Goal: Information Seeking & Learning: Find specific page/section

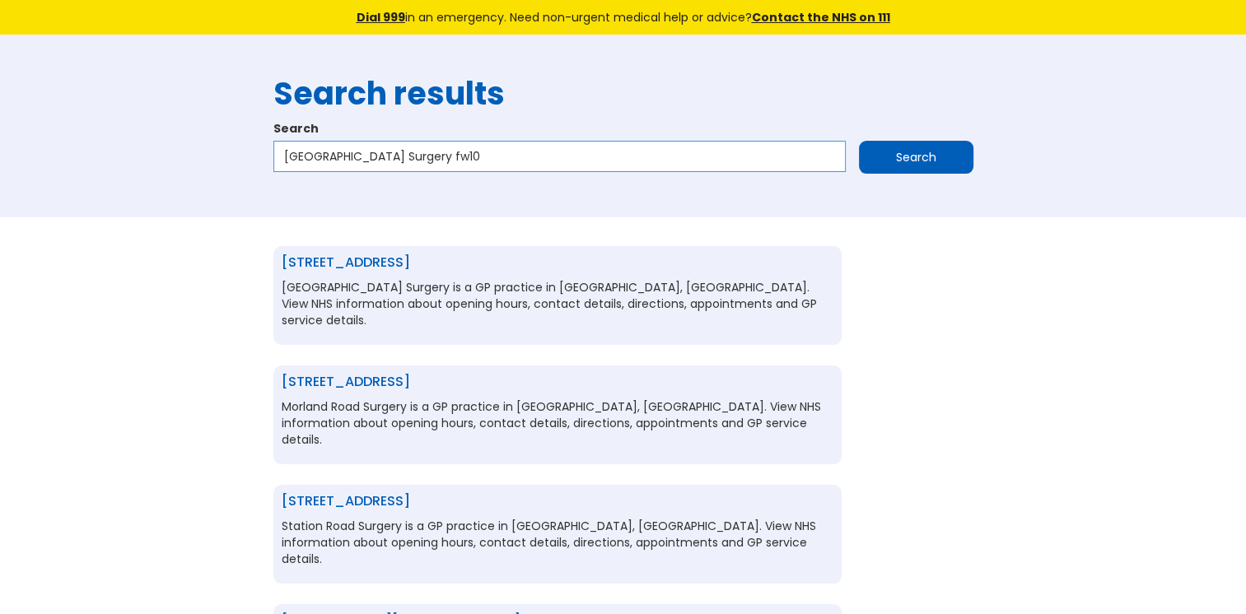
drag, startPoint x: 438, startPoint y: 156, endPoint x: 240, endPoint y: 184, distance: 199.6
click at [240, 186] on div "Search results Search Fryston Road Surgery fw10 Search" at bounding box center [623, 126] width 1246 height 183
type input "cassio surgery"
click at [882, 147] on input "Search" at bounding box center [916, 157] width 114 height 33
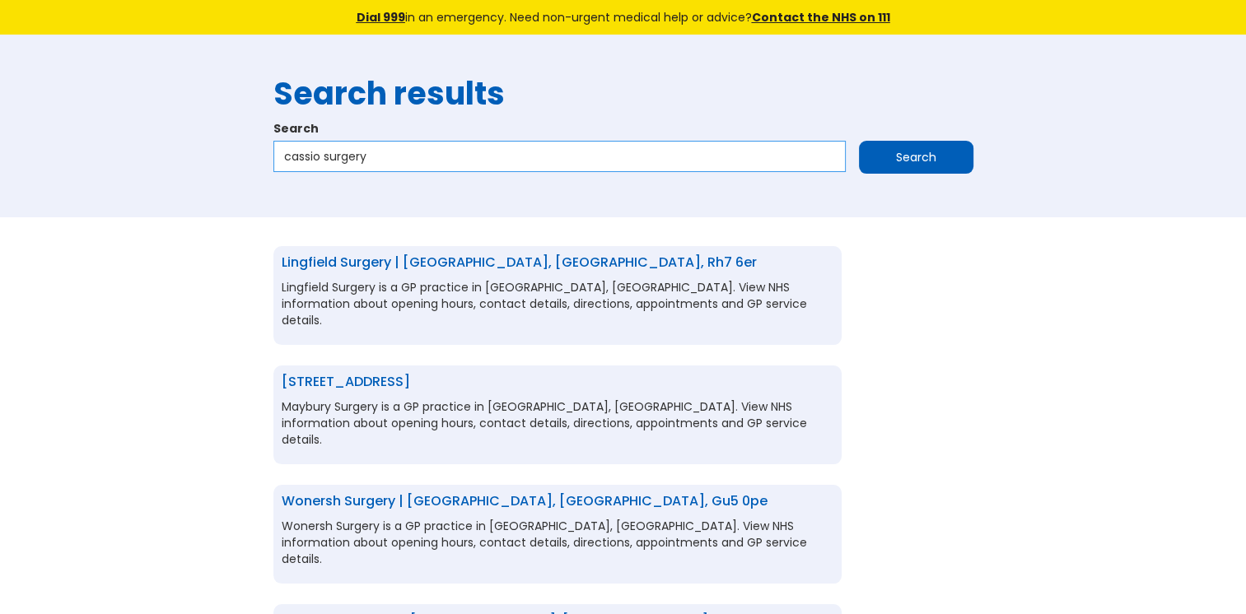
click at [485, 161] on input "cassio surgery" at bounding box center [559, 156] width 572 height 31
type input "cassio surgery wd18"
click at [874, 151] on input "Search" at bounding box center [916, 157] width 114 height 33
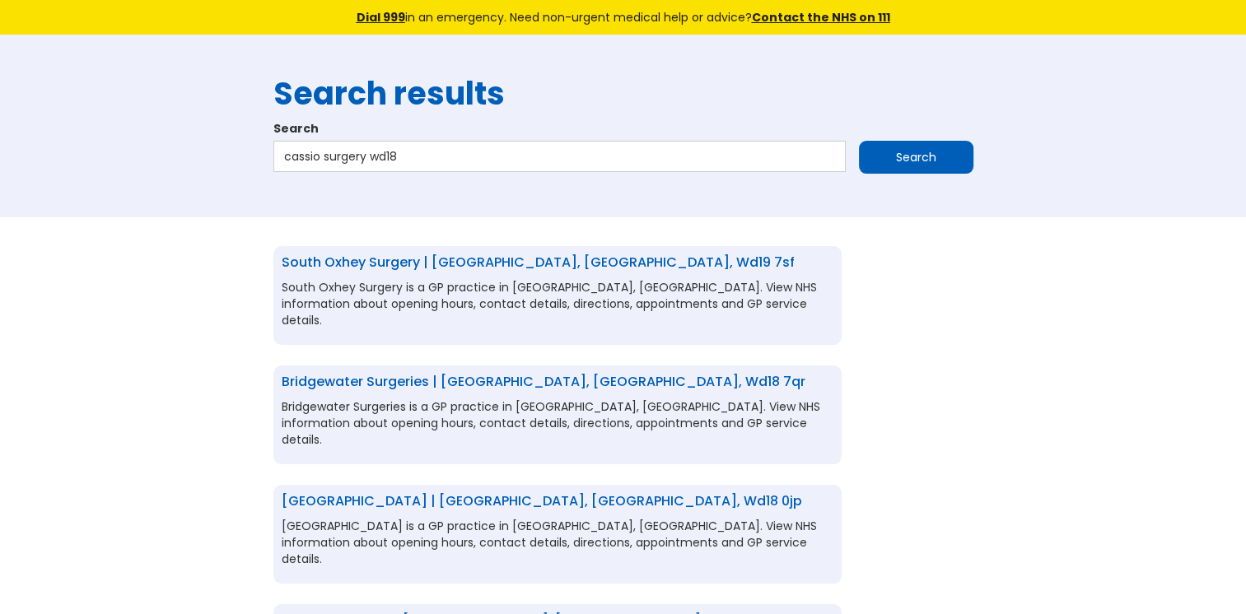
click at [487, 492] on link "[GEOGRAPHIC_DATA] | [GEOGRAPHIC_DATA], [GEOGRAPHIC_DATA], wd18 0jp" at bounding box center [542, 501] width 521 height 19
drag, startPoint x: 397, startPoint y: 154, endPoint x: 268, endPoint y: 160, distance: 129.4
click at [268, 160] on div "Search results Search cassio surgery wd18 Search" at bounding box center [623, 125] width 717 height 133
paste input "Andreou Dr & Partners"
type input "Andreou Dr & Partners"
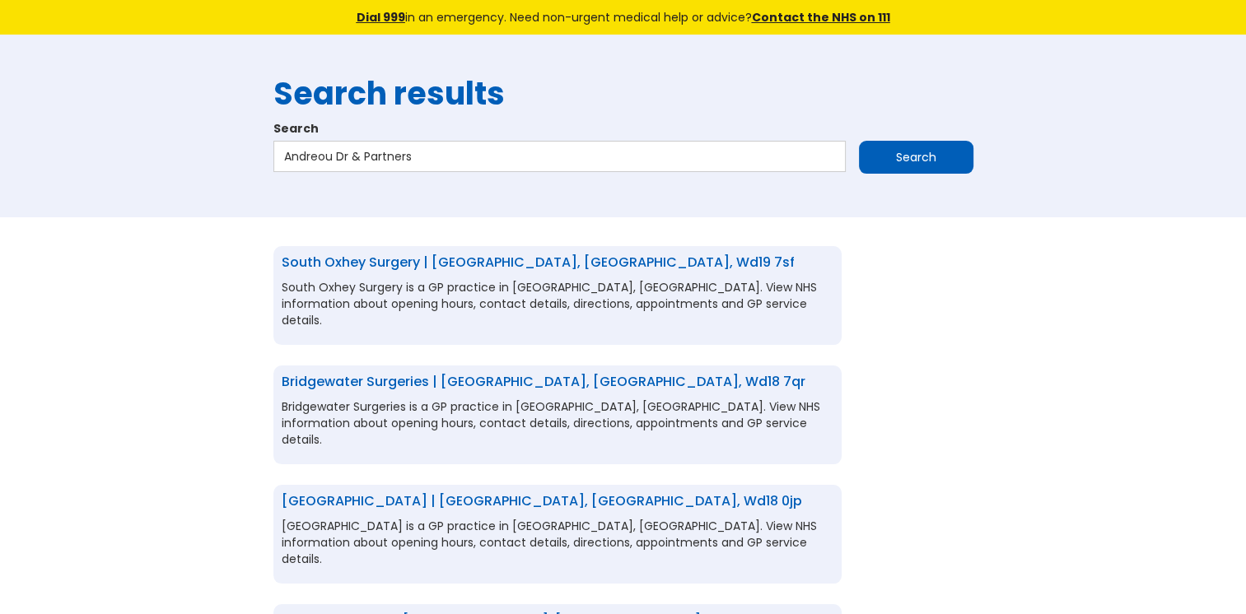
click at [873, 152] on input "Search" at bounding box center [916, 157] width 114 height 33
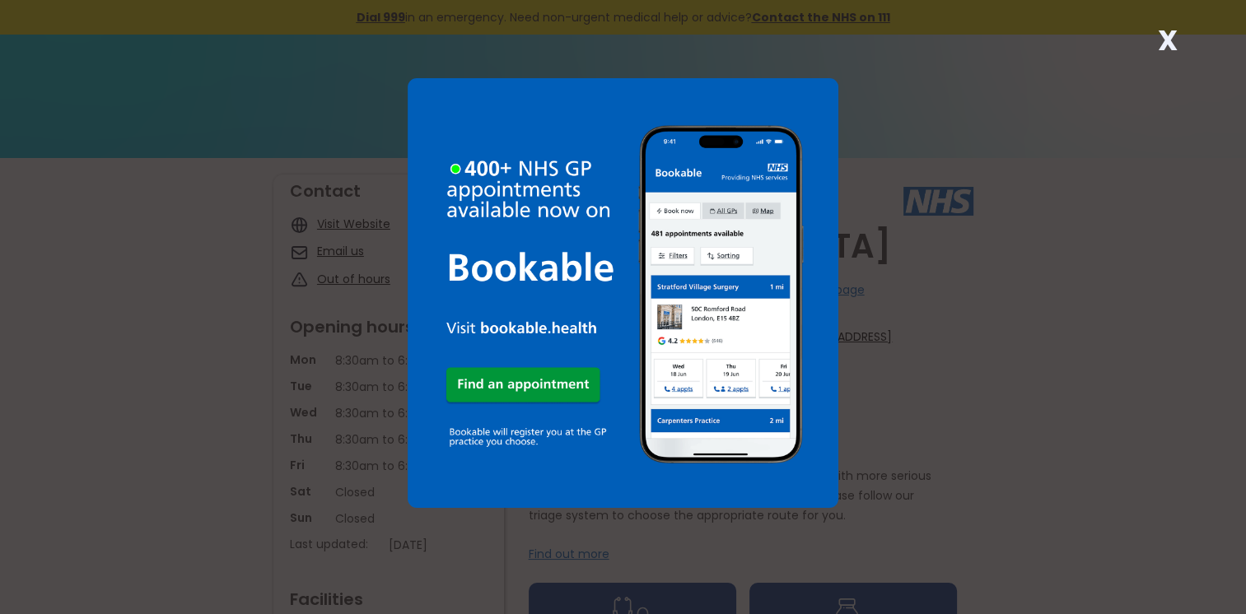
click at [1164, 43] on strong "X" at bounding box center [1167, 41] width 20 height 40
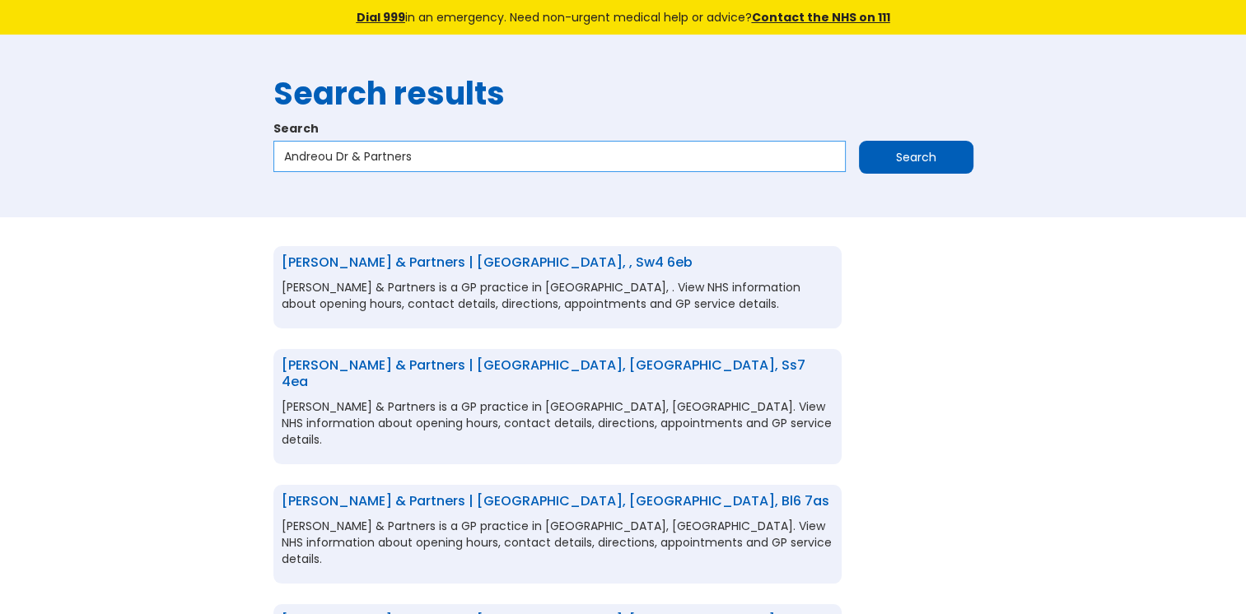
click at [543, 163] on input "Andreou Dr & Partners" at bounding box center [559, 156] width 572 height 31
type input "Andreou Dr & Partners b69"
click at [875, 148] on input "Search" at bounding box center [916, 157] width 114 height 33
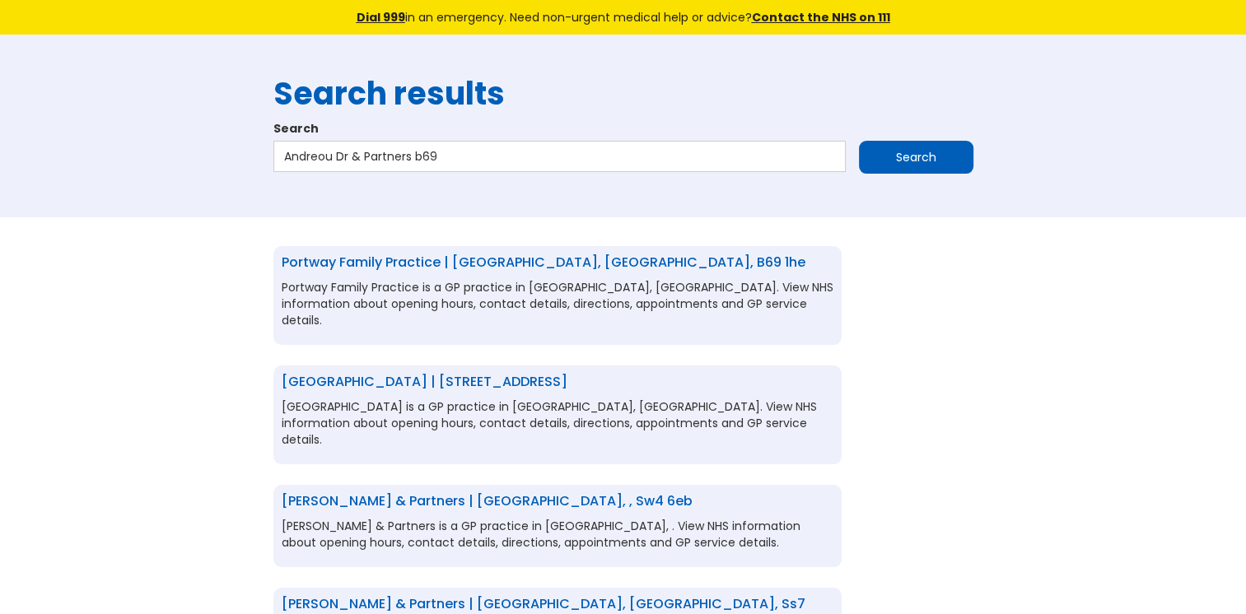
click at [465, 373] on link "[GEOGRAPHIC_DATA] | [STREET_ADDRESS]" at bounding box center [425, 381] width 286 height 19
click at [460, 157] on input "Andreou Dr & Partners b69" at bounding box center [559, 156] width 572 height 31
drag, startPoint x: 460, startPoint y: 157, endPoint x: 287, endPoint y: 163, distance: 173.9
click at [287, 163] on input "Andreou Dr & Partners b69" at bounding box center [559, 156] width 572 height 31
paste input "rmley Medical Practice"
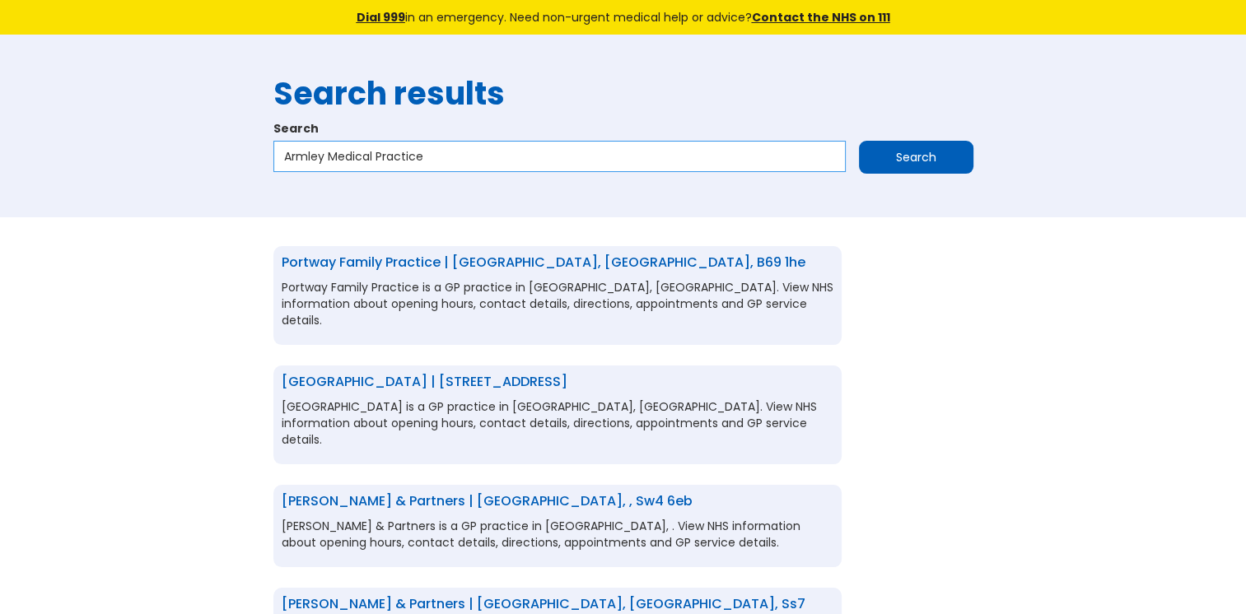
type input "Armley Medical Practice"
click at [894, 158] on input "Search" at bounding box center [916, 157] width 114 height 33
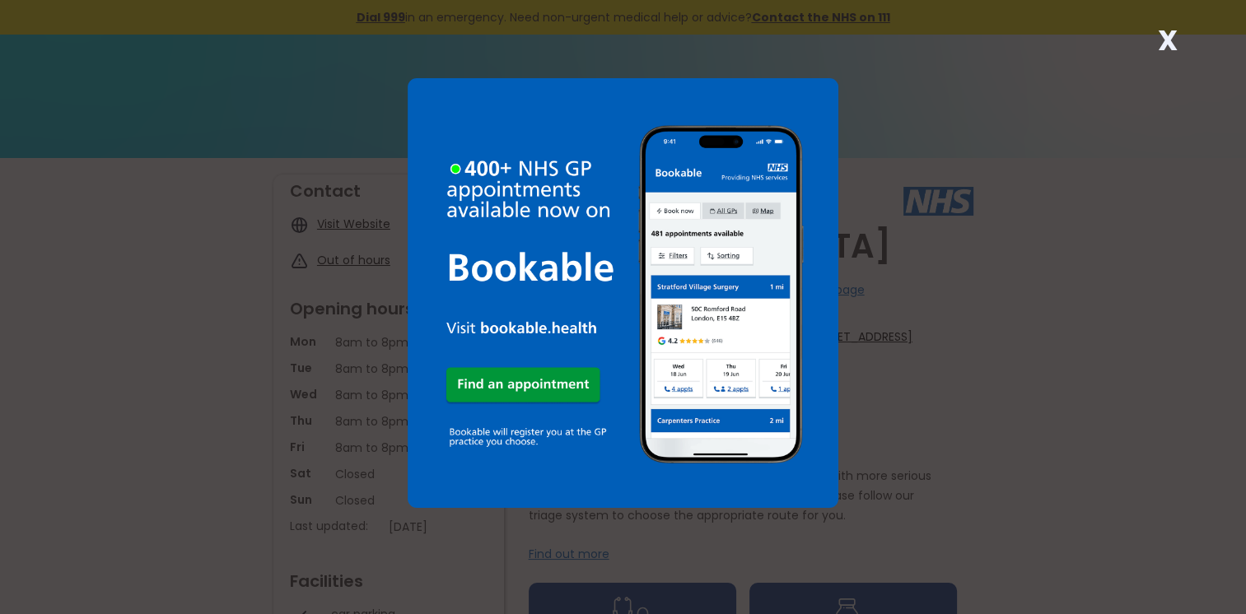
click at [1176, 35] on strong "X" at bounding box center [1167, 41] width 20 height 40
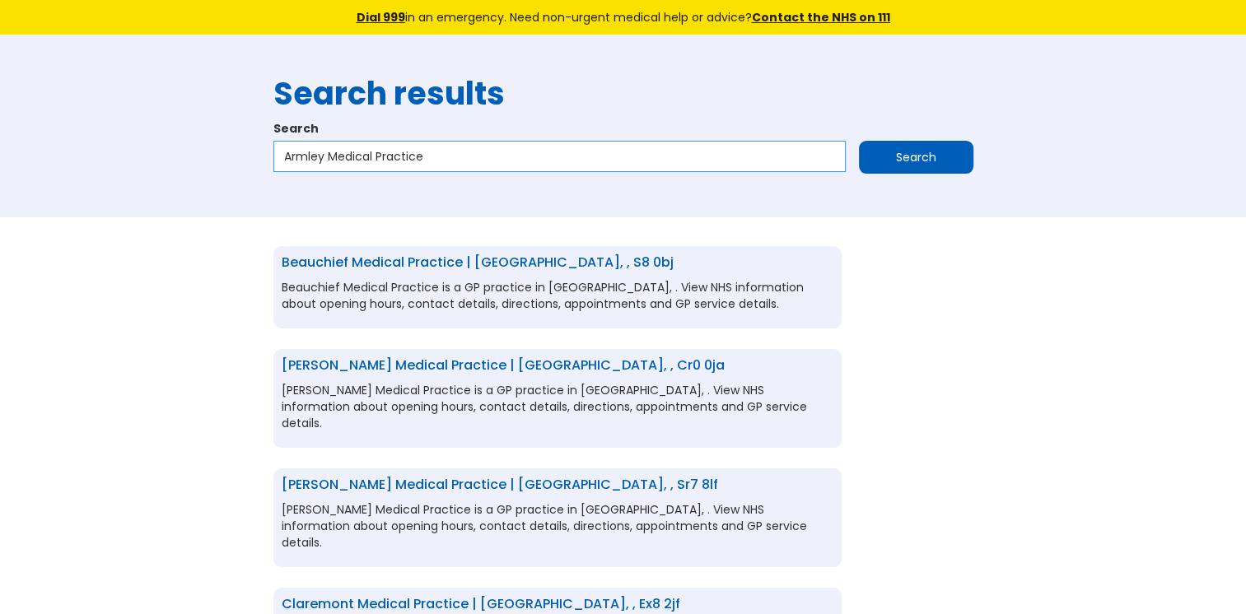
click at [536, 156] on input "Armley Medical Practice" at bounding box center [559, 156] width 572 height 31
type input "Armley Medical Practice ls12"
click at [907, 154] on input "Search" at bounding box center [916, 157] width 114 height 33
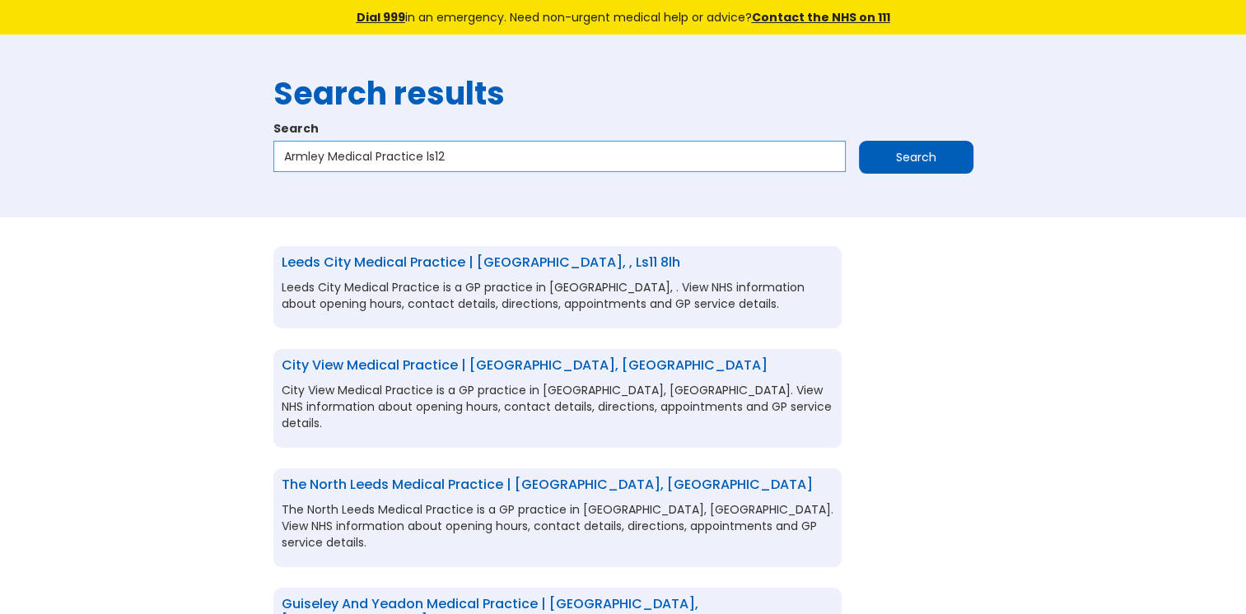
click at [517, 165] on input "Armley Medical Practice ls12" at bounding box center [559, 156] width 572 height 31
type input "Armley Medical Practice ls12 3hd"
click at [865, 152] on input "Search" at bounding box center [916, 157] width 114 height 33
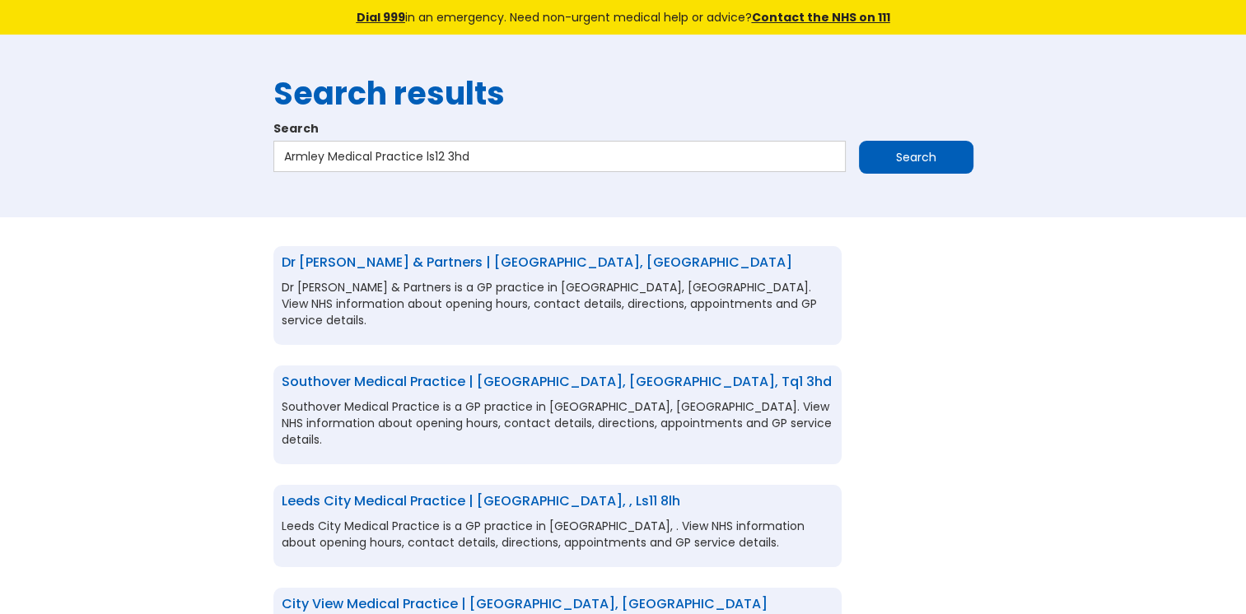
click at [589, 267] on link "Dr [PERSON_NAME] & Partners | [GEOGRAPHIC_DATA], [GEOGRAPHIC_DATA]" at bounding box center [537, 262] width 511 height 19
drag, startPoint x: 483, startPoint y: 156, endPoint x: 227, endPoint y: 166, distance: 255.5
click at [227, 166] on div "Search results Search Armley Medical Practice ls12 3hd Search" at bounding box center [623, 126] width 1246 height 183
paste input "Ash Trees Surgery"
type input "Ash Trees Surgery la5"
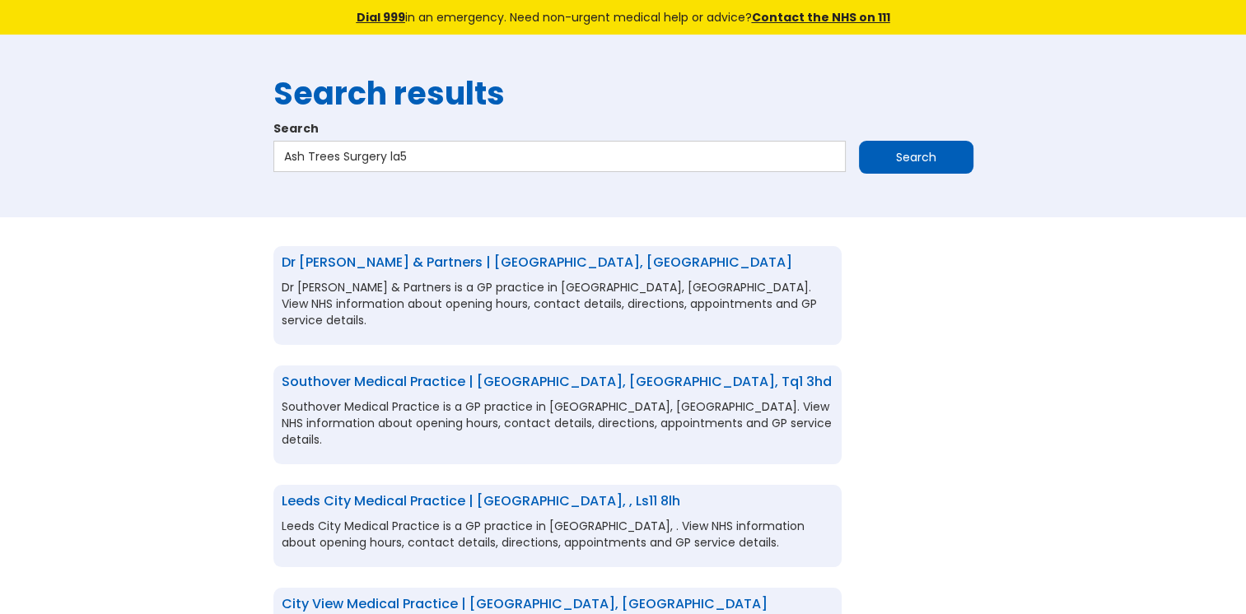
click at [885, 152] on input "Search" at bounding box center [916, 157] width 114 height 33
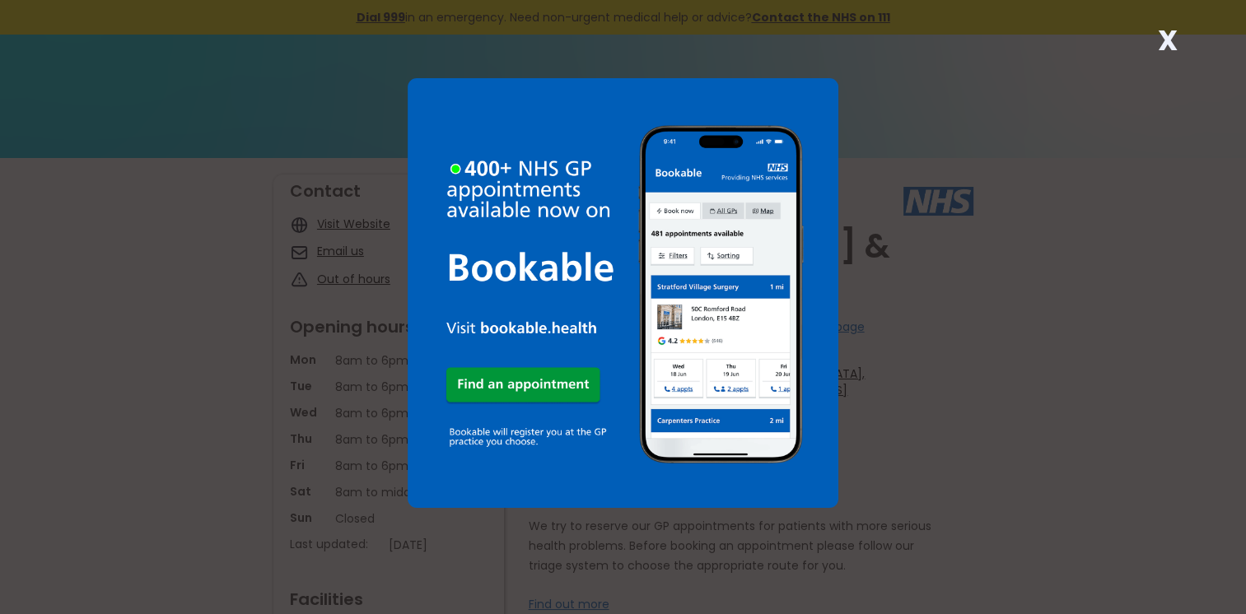
click at [1160, 44] on strong "X" at bounding box center [1167, 41] width 20 height 40
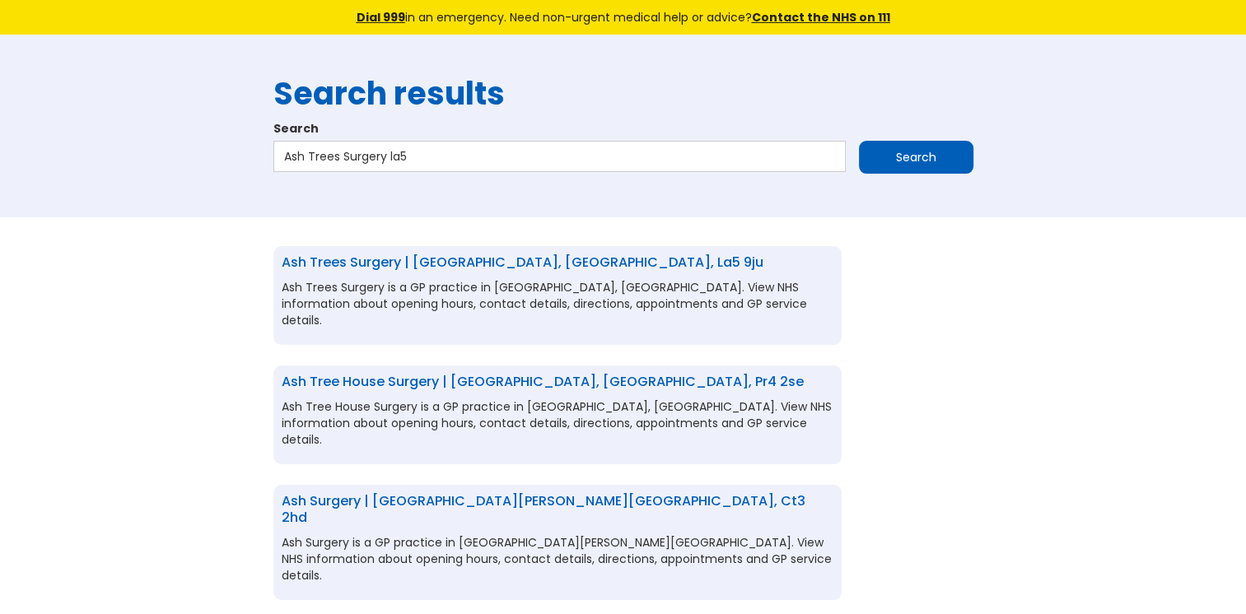
click at [479, 261] on link "Ash Trees Surgery | [GEOGRAPHIC_DATA], [GEOGRAPHIC_DATA], la5 9ju" at bounding box center [523, 262] width 482 height 19
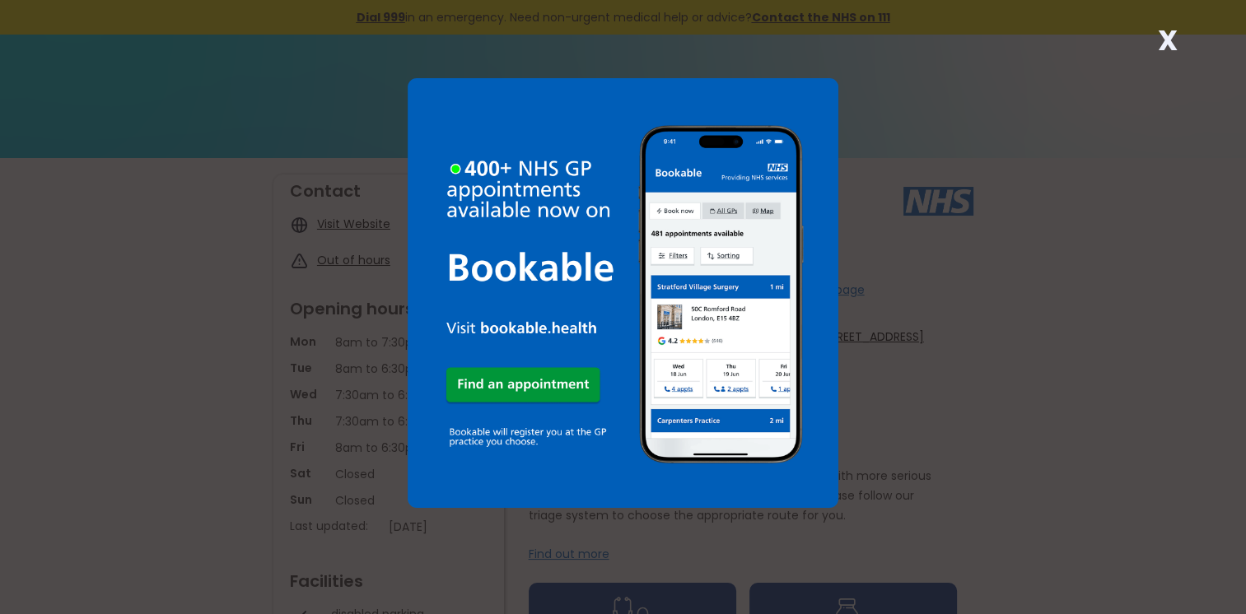
click at [474, 226] on img at bounding box center [623, 293] width 430 height 430
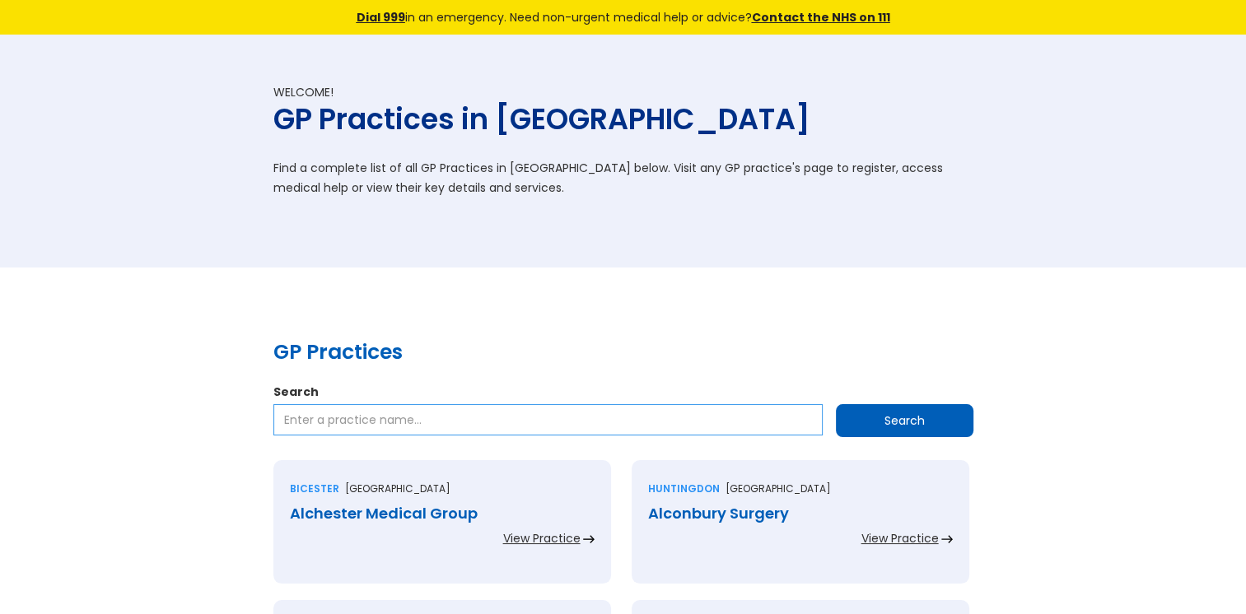
click at [374, 413] on input "Search" at bounding box center [547, 419] width 549 height 31
paste input "[GEOGRAPHIC_DATA]"
type input "[GEOGRAPHIC_DATA]"
click at [850, 413] on input "Search" at bounding box center [905, 420] width 138 height 33
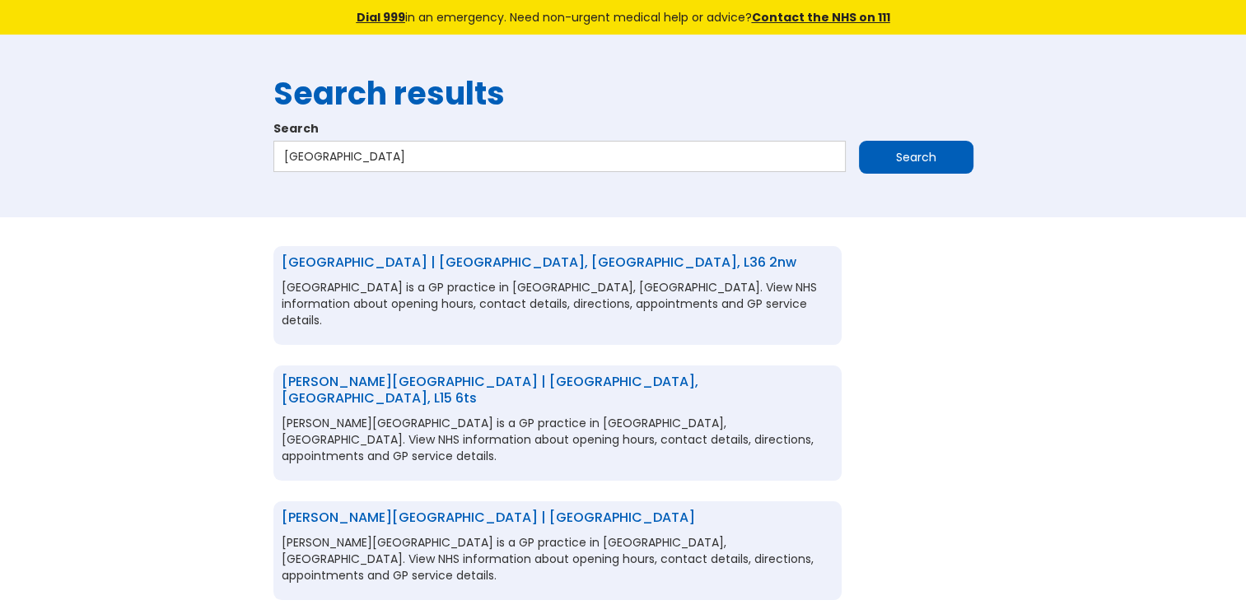
click at [445, 259] on link "[GEOGRAPHIC_DATA] | [GEOGRAPHIC_DATA], [GEOGRAPHIC_DATA], l36 2nw" at bounding box center [539, 262] width 515 height 19
click at [451, 156] on input "[GEOGRAPHIC_DATA]" at bounding box center [559, 156] width 572 height 31
drag, startPoint x: 451, startPoint y: 156, endPoint x: 268, endPoint y: 154, distance: 182.8
click at [268, 154] on div "Search results Search Dinas Lane Medical Centre Search" at bounding box center [623, 125] width 717 height 133
paste input "Heathview Medical Practic"
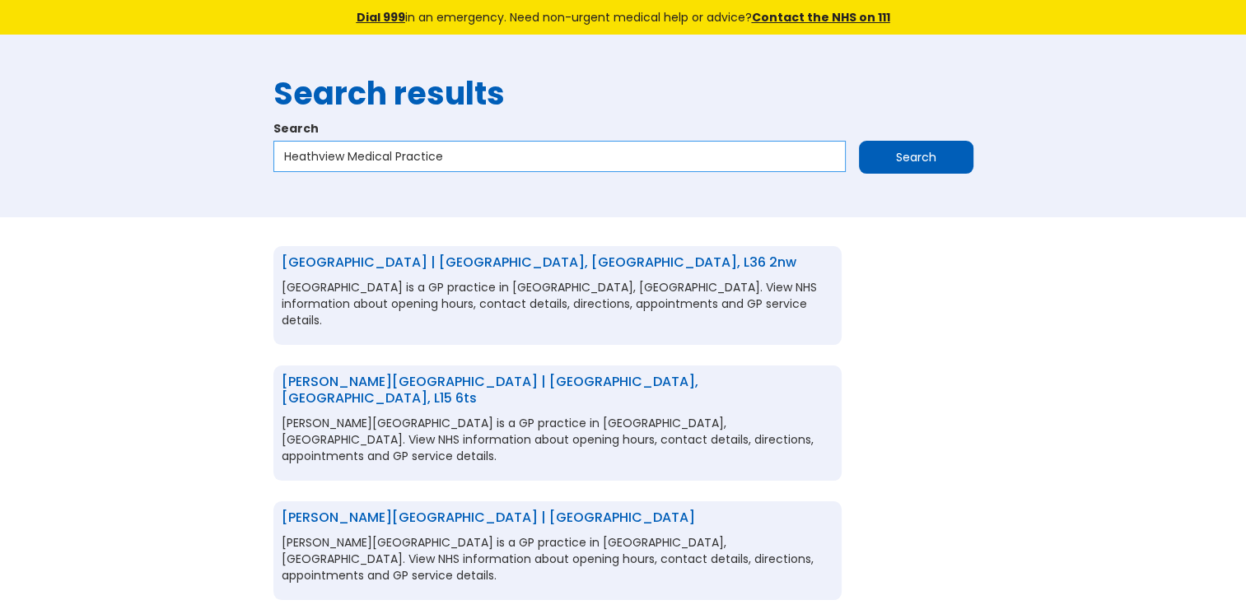
type input "Heathview Medical Practice"
click at [866, 153] on input "Search" at bounding box center [916, 157] width 114 height 33
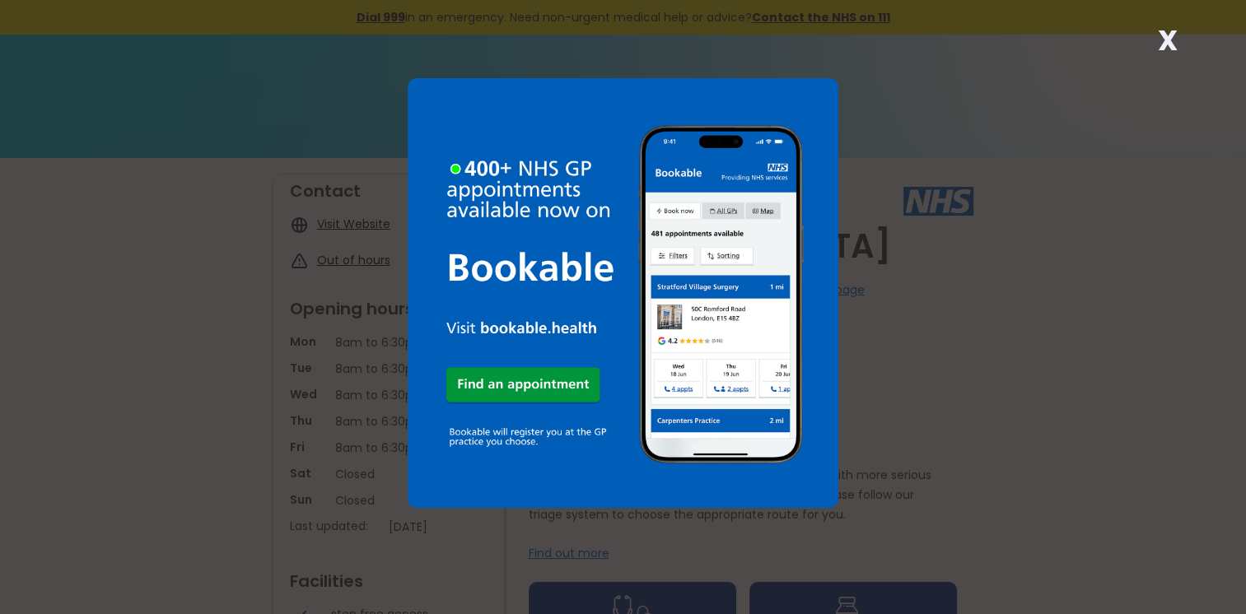
click at [1163, 41] on strong "X" at bounding box center [1167, 41] width 20 height 40
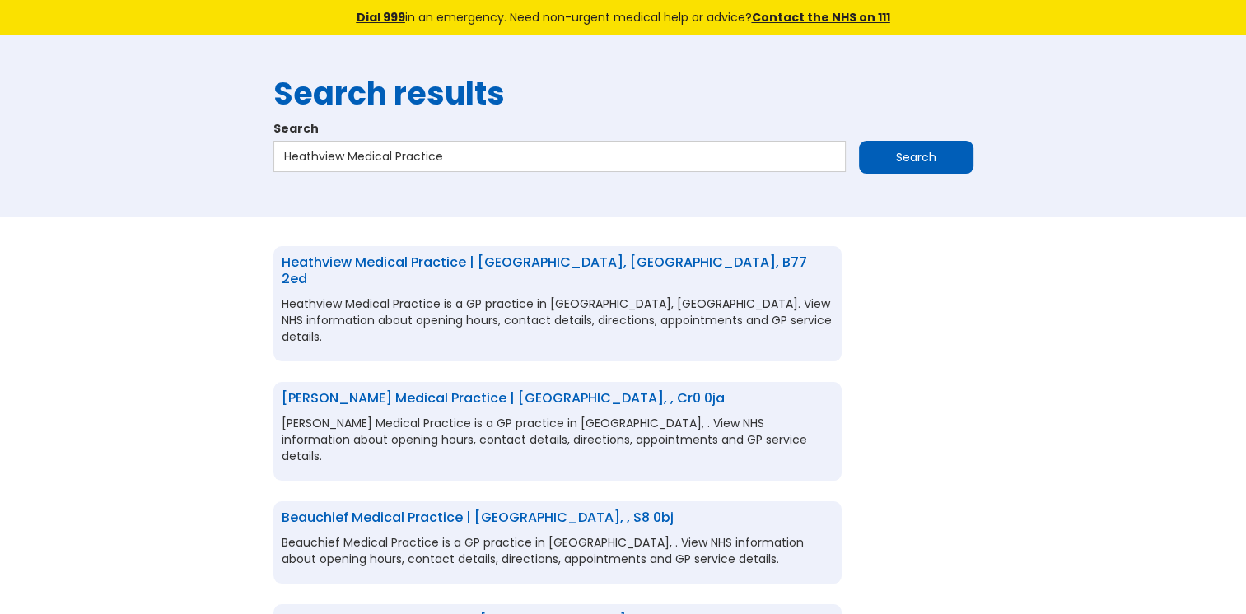
click at [395, 259] on link "Heathview Medical Practice | Tamworth, Staffordshire, b77 2ed" at bounding box center [544, 270] width 525 height 35
drag, startPoint x: 452, startPoint y: 158, endPoint x: 262, endPoint y: 158, distance: 190.3
click at [262, 158] on div "Search results Search Heathview Medical Practice Search" at bounding box center [623, 126] width 1246 height 183
paste input "Ferguson"
type input "Ferguson Medical Practice"
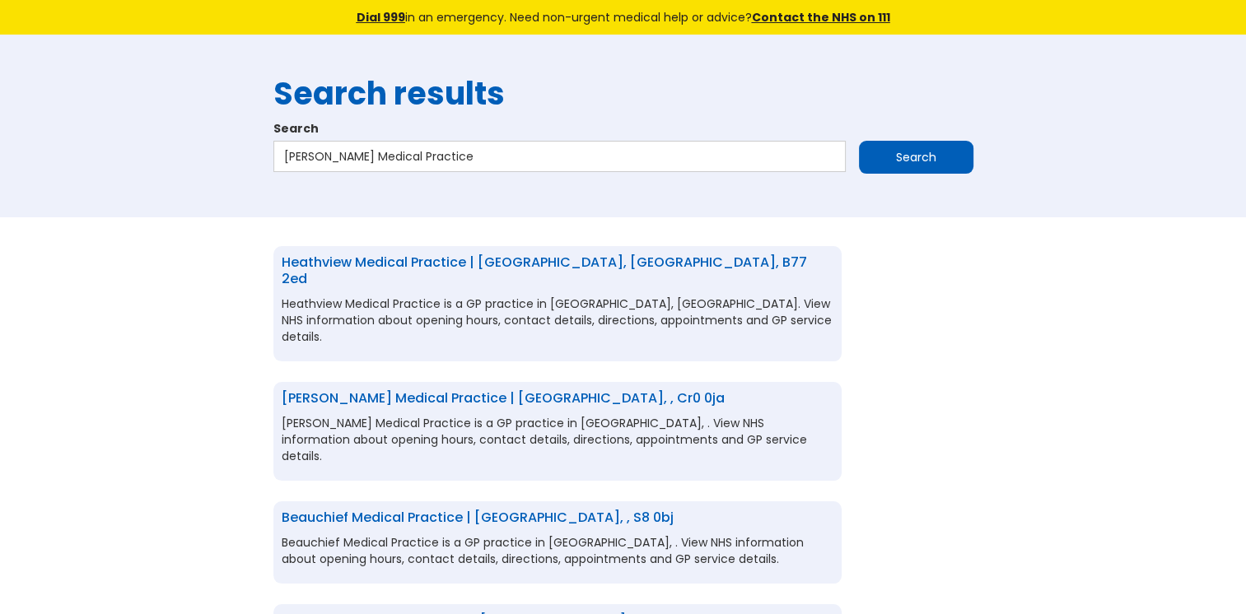
click at [879, 154] on input "Search" at bounding box center [916, 157] width 114 height 33
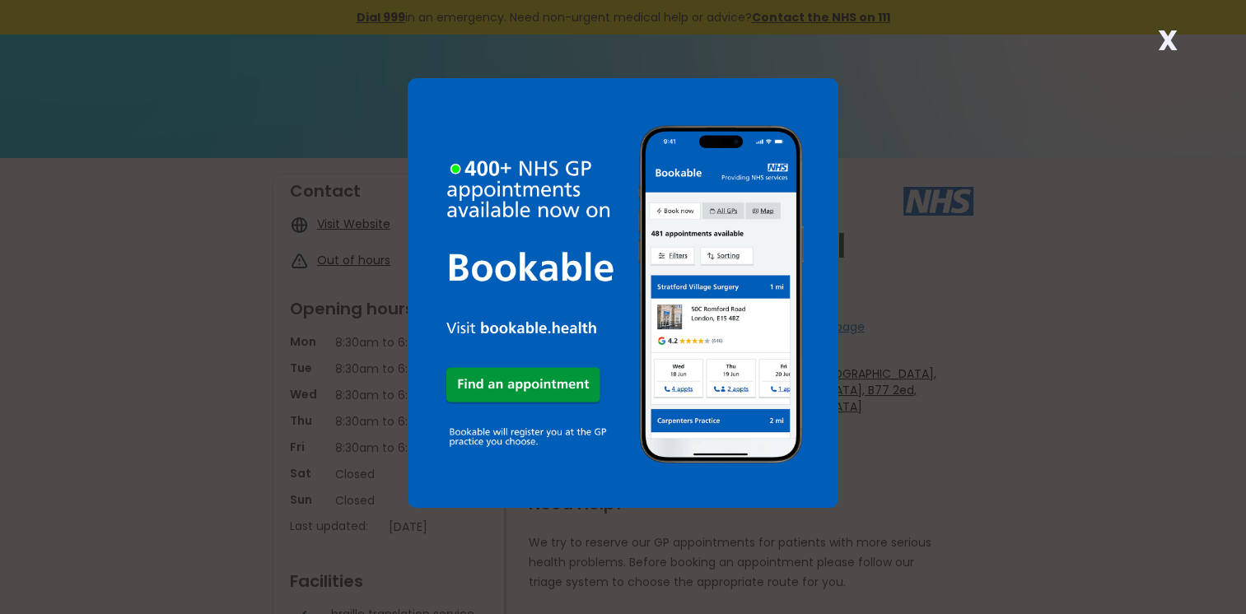
click at [1156, 42] on div "X" at bounding box center [1167, 46] width 33 height 33
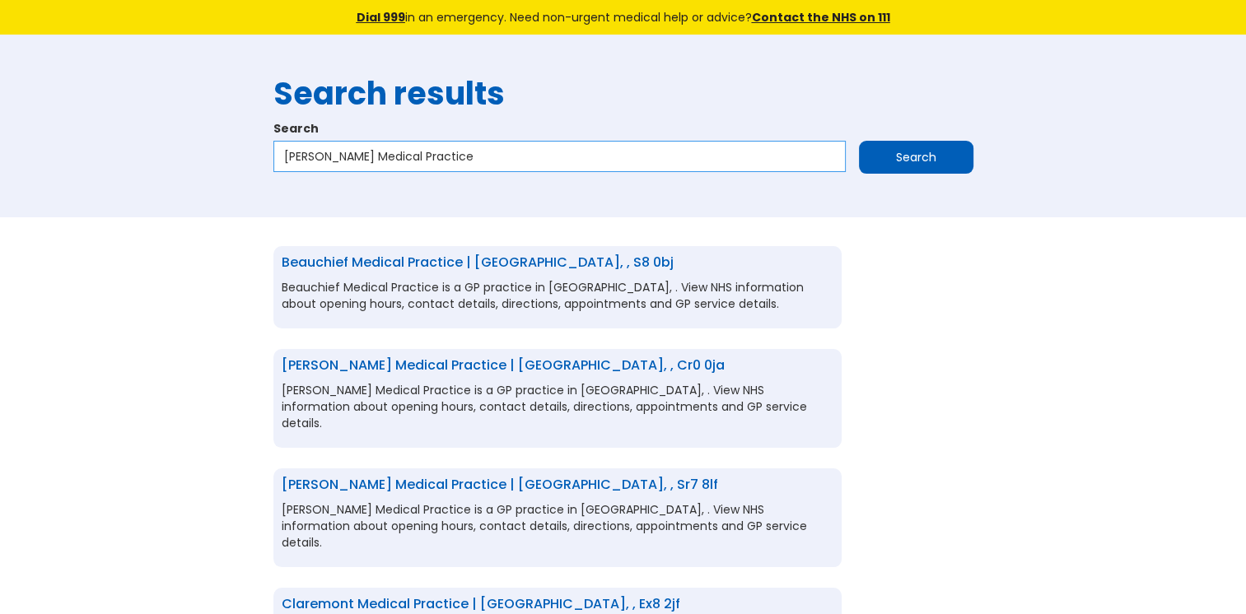
click at [478, 160] on input "Ferguson Medical Practice" at bounding box center [559, 156] width 572 height 31
type input "[PERSON_NAME] Medical Practice eh52"
click at [874, 152] on input "Search" at bounding box center [916, 157] width 114 height 33
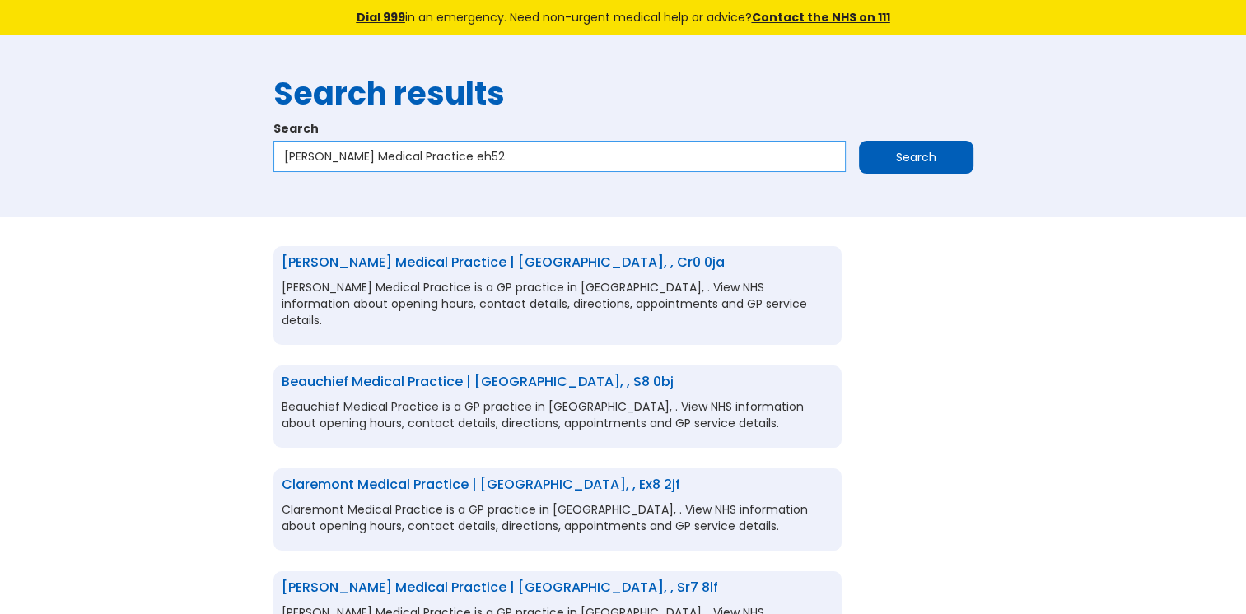
click at [472, 153] on input "[PERSON_NAME] Medical Practice eh52" at bounding box center [559, 156] width 572 height 31
drag, startPoint x: 472, startPoint y: 153, endPoint x: 306, endPoint y: 166, distance: 166.8
click at [306, 166] on input "[PERSON_NAME] Medical Practice eh52" at bounding box center [559, 156] width 572 height 31
paste input "Cheadle Medical Practice"
type input "Cheadle Medical Practice"
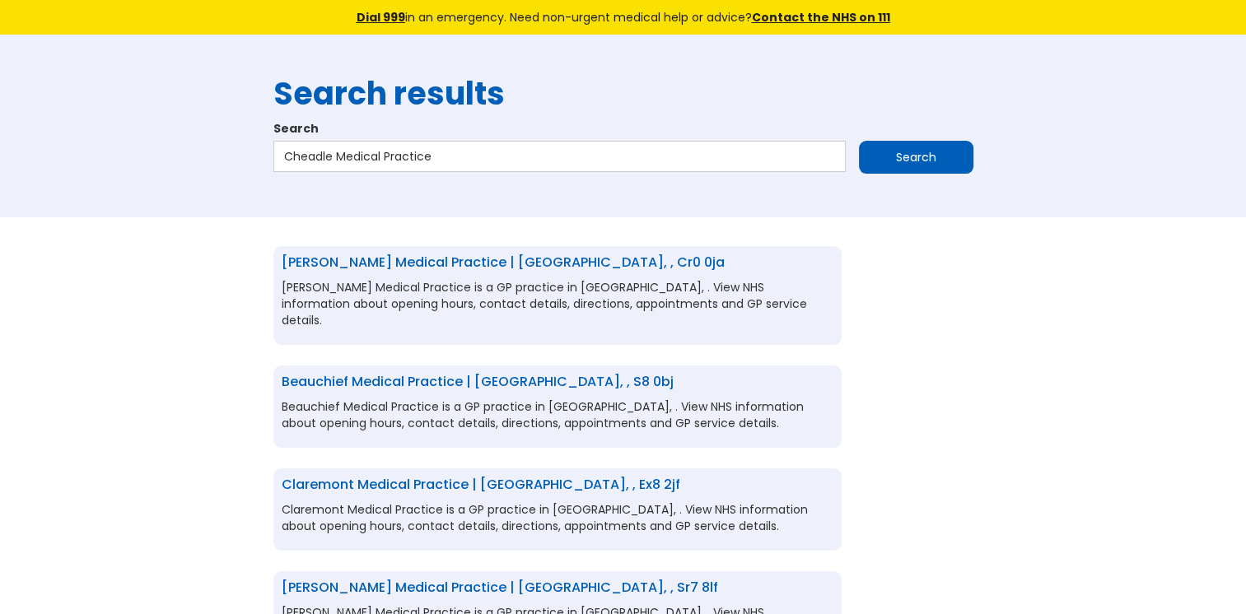
click at [866, 160] on input "Search" at bounding box center [916, 157] width 114 height 33
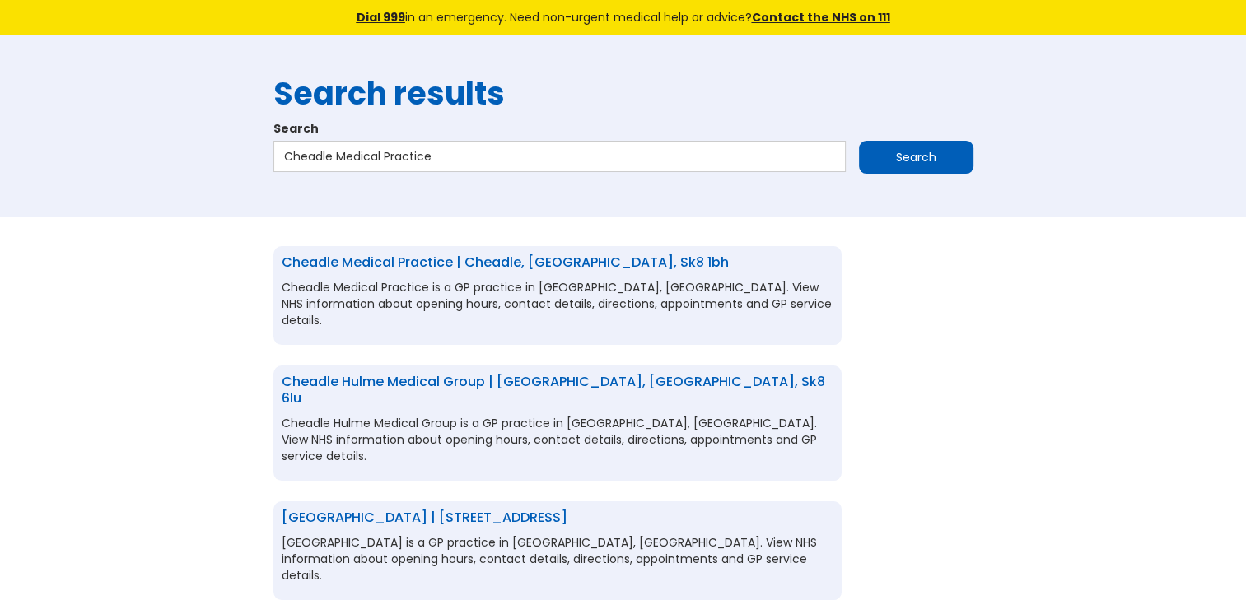
click at [388, 259] on link "Cheadle Medical Practice | Cheadle, [GEOGRAPHIC_DATA], sk8 1bh" at bounding box center [505, 262] width 447 height 19
